Goal: Navigation & Orientation: Find specific page/section

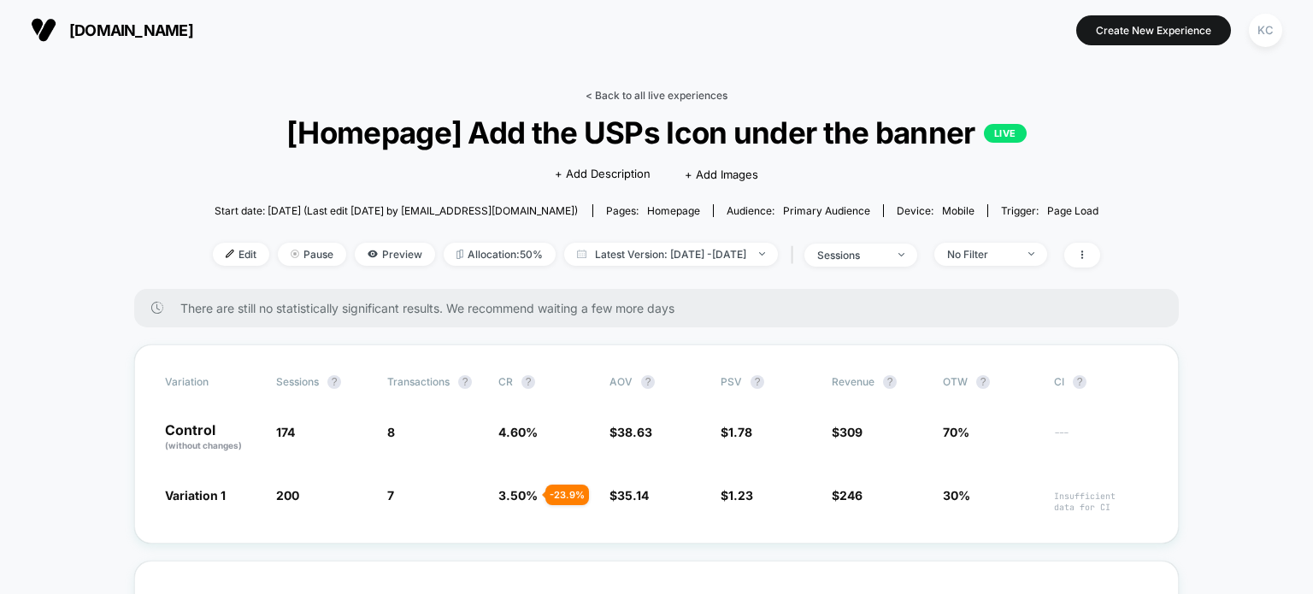
click at [604, 94] on link "< Back to all live experiences" at bounding box center [657, 95] width 142 height 13
